Goal: Book appointment/travel/reservation

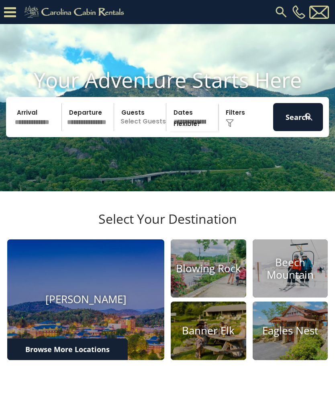
click at [36, 117] on input "text" at bounding box center [37, 117] width 50 height 28
click at [34, 130] on input "text" at bounding box center [37, 117] width 50 height 28
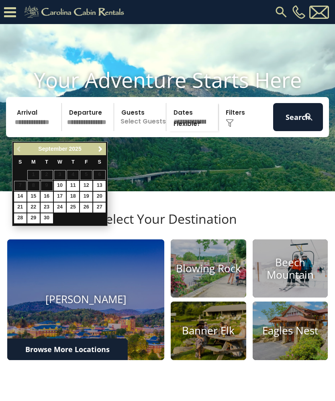
click at [102, 147] on span "Next" at bounding box center [100, 149] width 6 height 6
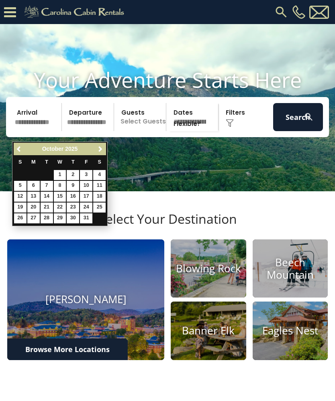
click at [90, 187] on link "10" at bounding box center [86, 186] width 12 height 10
type input "********"
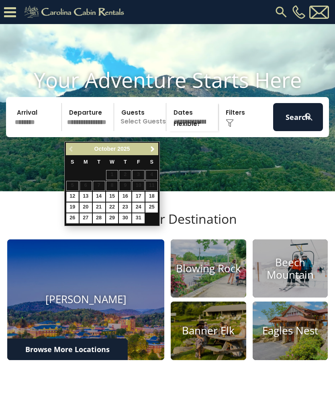
click at [89, 196] on link "13" at bounding box center [85, 197] width 12 height 10
type input "********"
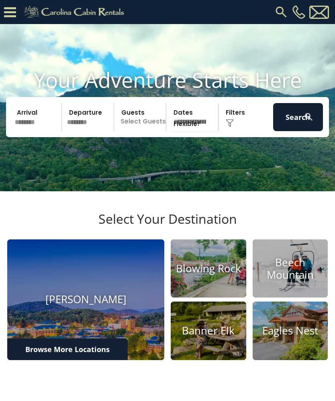
click at [152, 131] on p "Select Guests" at bounding box center [140, 117] width 49 height 28
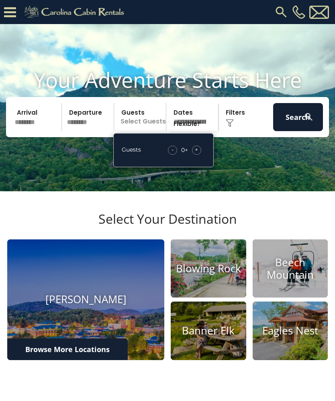
click at [197, 154] on span "+" at bounding box center [196, 150] width 3 height 8
click at [200, 155] on div "- 1 + +" at bounding box center [185, 150] width 40 height 9
click at [199, 155] on div "+" at bounding box center [196, 150] width 9 height 9
click at [196, 154] on span "+" at bounding box center [196, 150] width 3 height 8
click at [195, 154] on span "+" at bounding box center [196, 150] width 3 height 8
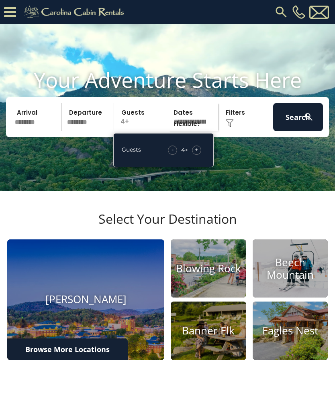
click at [195, 154] on span "+" at bounding box center [196, 150] width 3 height 8
click at [193, 155] on div "+" at bounding box center [196, 150] width 9 height 9
click at [194, 155] on div "+" at bounding box center [196, 150] width 9 height 9
click at [195, 154] on span "+" at bounding box center [196, 150] width 3 height 8
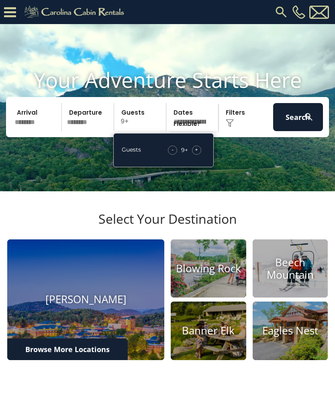
click at [196, 155] on div "+" at bounding box center [196, 150] width 9 height 9
click at [195, 154] on span "+" at bounding box center [196, 150] width 3 height 8
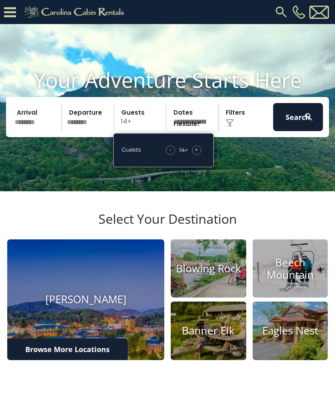
click at [196, 154] on span "+" at bounding box center [196, 150] width 3 height 8
click at [195, 154] on span "+" at bounding box center [196, 150] width 3 height 8
click at [193, 155] on div "+" at bounding box center [196, 150] width 9 height 9
click at [196, 154] on span "+" at bounding box center [196, 150] width 3 height 8
click at [194, 155] on div "+" at bounding box center [196, 150] width 9 height 9
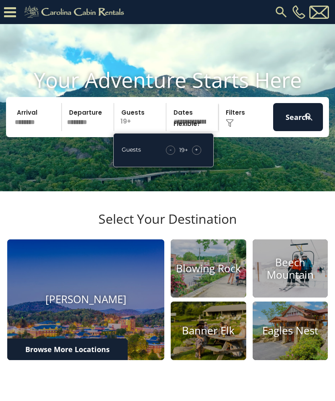
click at [195, 154] on span "+" at bounding box center [196, 150] width 3 height 8
click at [298, 128] on button "Search" at bounding box center [298, 117] width 50 height 28
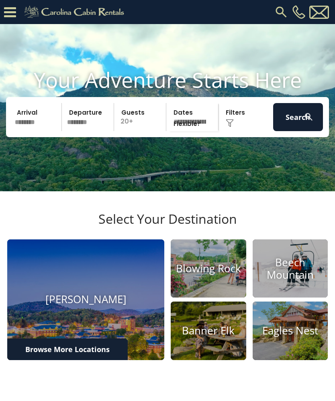
click at [72, 18] on img at bounding box center [75, 12] width 111 height 16
